Goal: Task Accomplishment & Management: Use online tool/utility

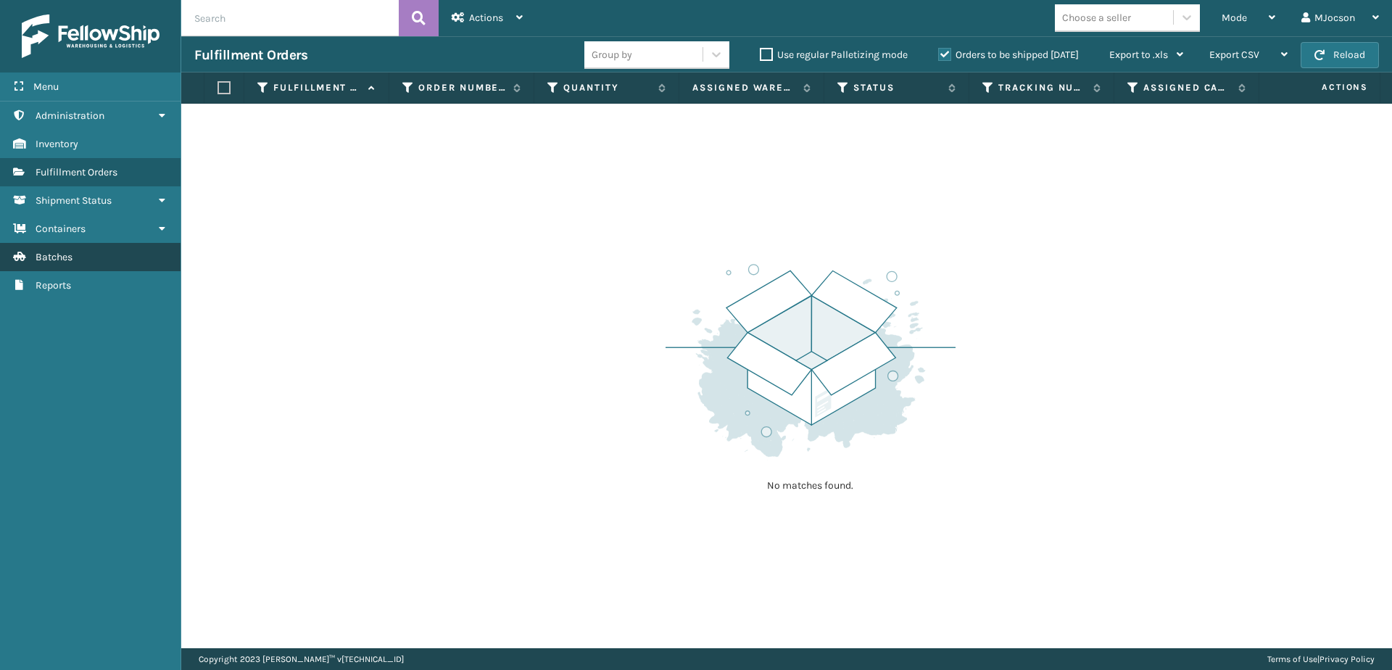
click at [41, 262] on span "Batches" at bounding box center [54, 257] width 37 height 12
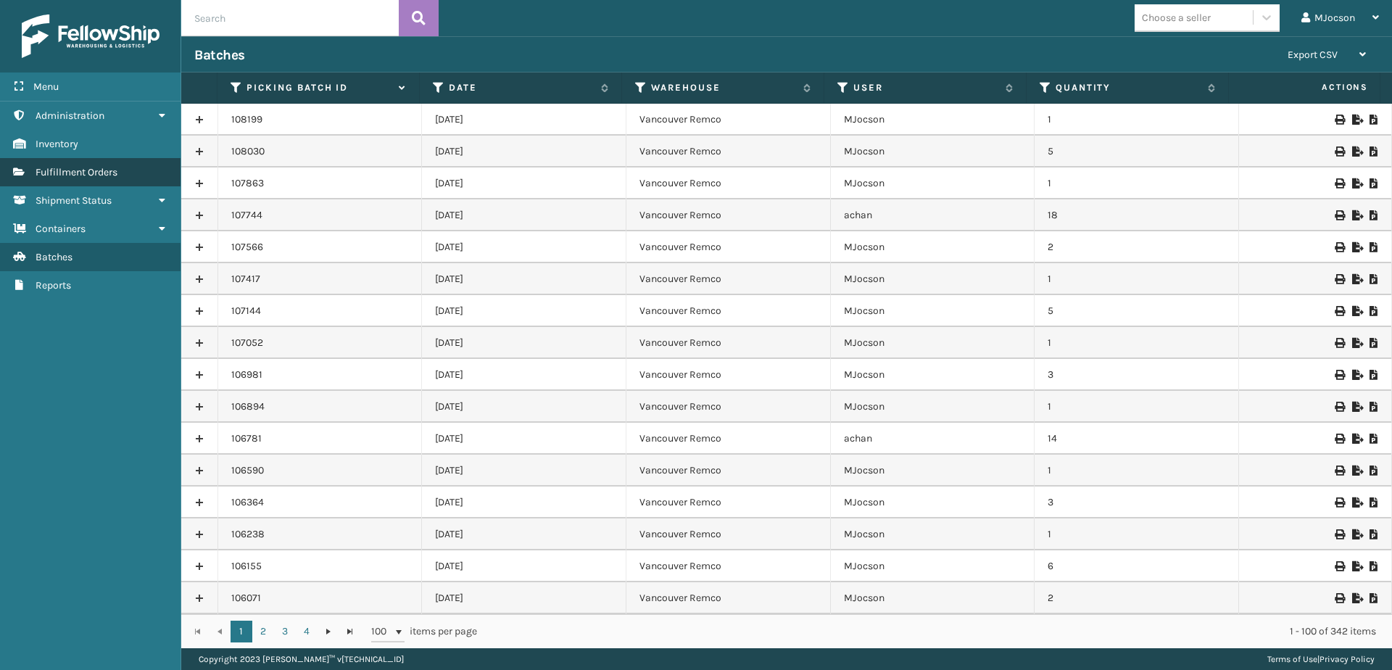
click at [73, 171] on span "Fulfillment Orders" at bounding box center [77, 172] width 82 height 12
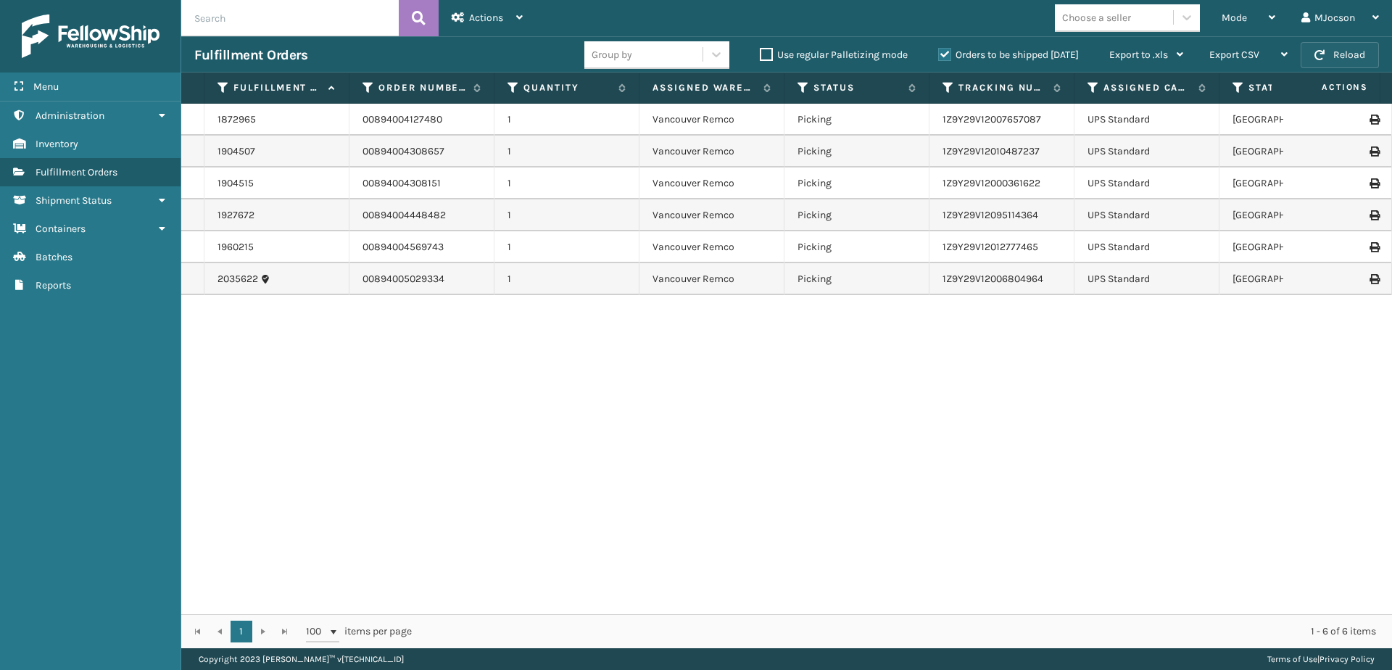
click at [1328, 57] on button "Reload" at bounding box center [1339, 55] width 78 height 26
click at [473, 411] on div "1872965 00894004127480 1 [GEOGRAPHIC_DATA] Remco Picking 1Z9Y29V12007657087 UPS…" at bounding box center [786, 359] width 1210 height 510
click at [1318, 54] on span "button" at bounding box center [1319, 55] width 10 height 10
click at [1359, 50] on button "Reload" at bounding box center [1339, 55] width 78 height 26
click at [1236, 22] on span "Mode" at bounding box center [1233, 18] width 25 height 12
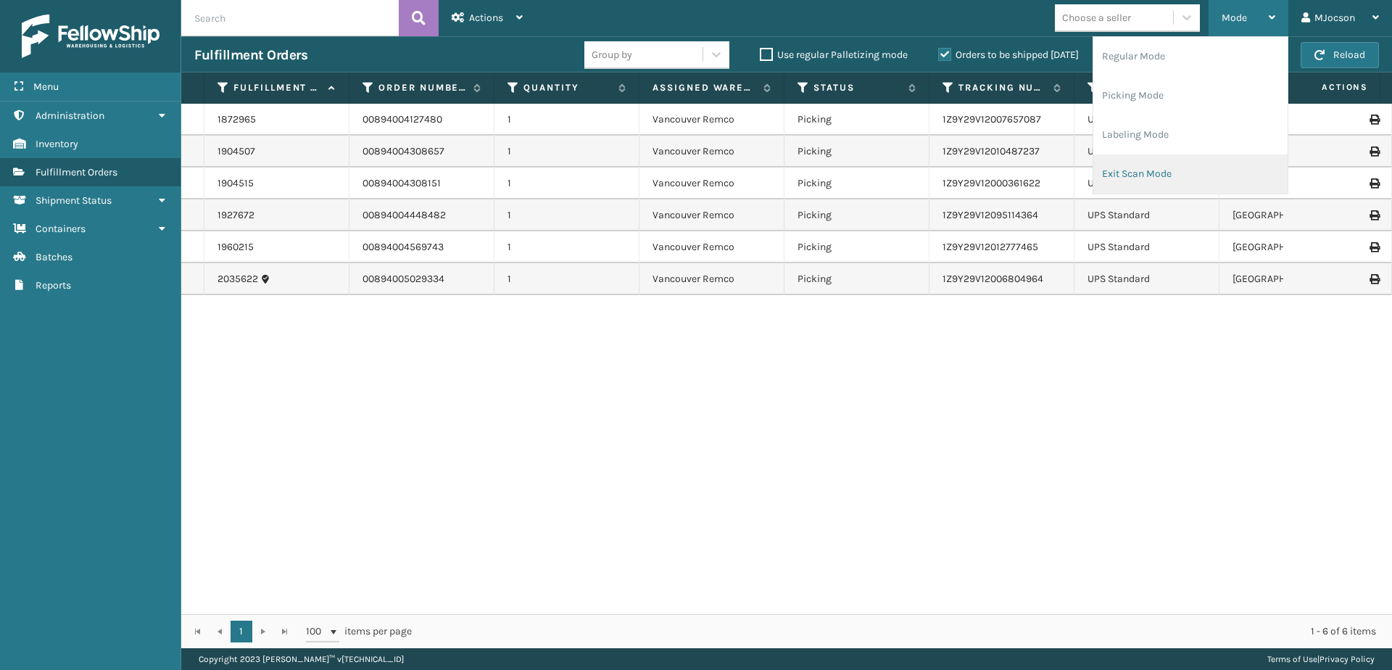
click at [1153, 177] on li "Exit Scan Mode" at bounding box center [1190, 173] width 194 height 39
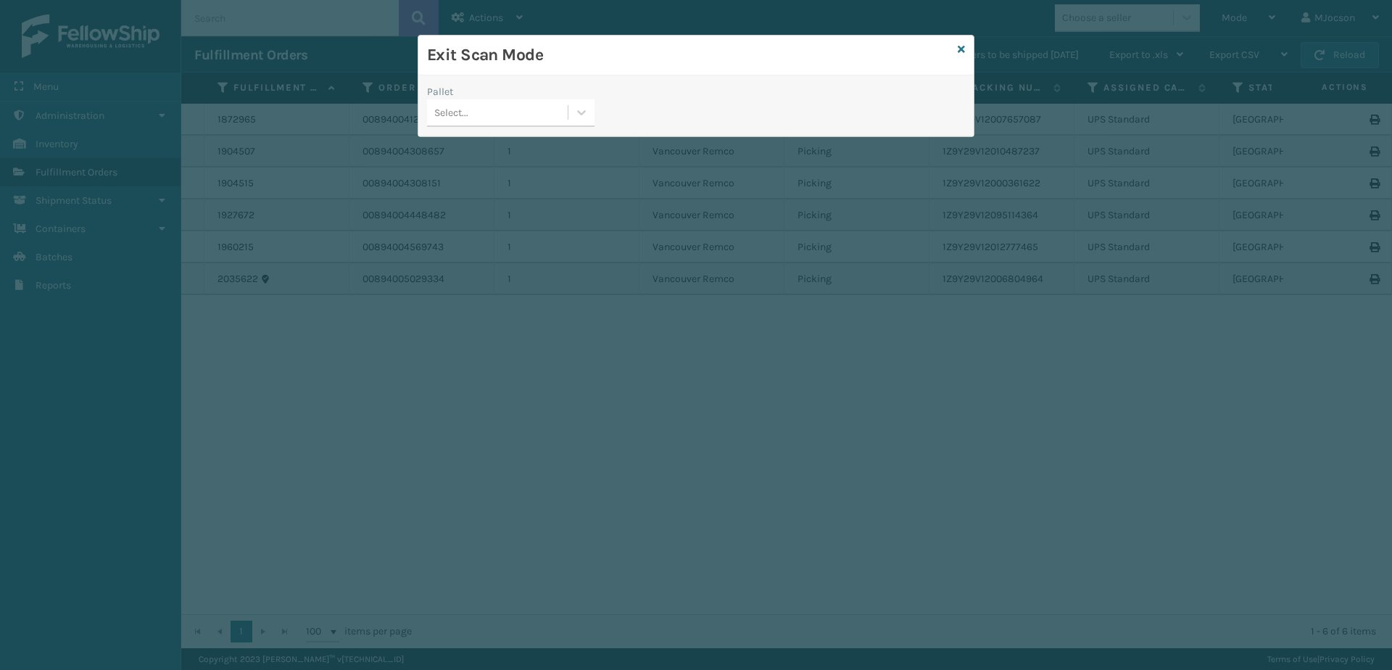
click at [965, 51] on div "Exit Scan Mode" at bounding box center [695, 56] width 555 height 40
click at [962, 51] on icon at bounding box center [960, 49] width 7 height 10
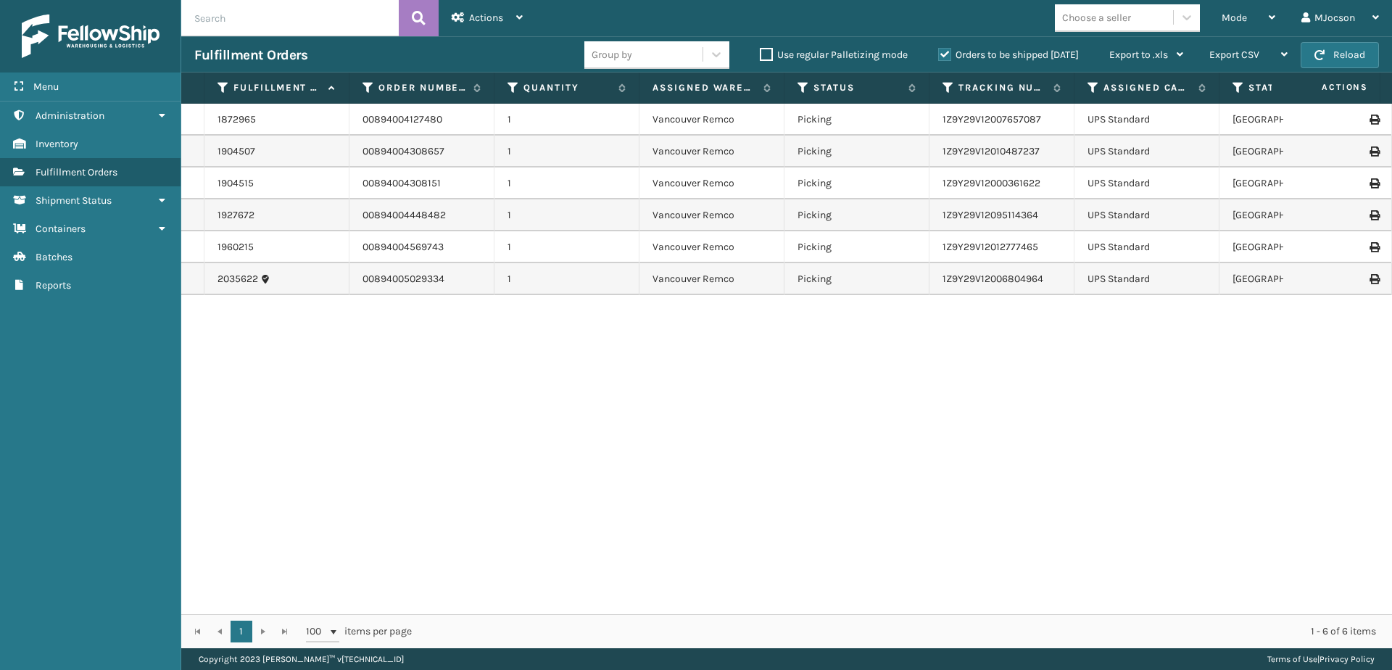
click at [975, 345] on div "1872965 00894004127480 1 [GEOGRAPHIC_DATA] Remco Picking 1Z9Y29V12007657087 UPS…" at bounding box center [786, 359] width 1210 height 510
